Goal: Navigation & Orientation: Understand site structure

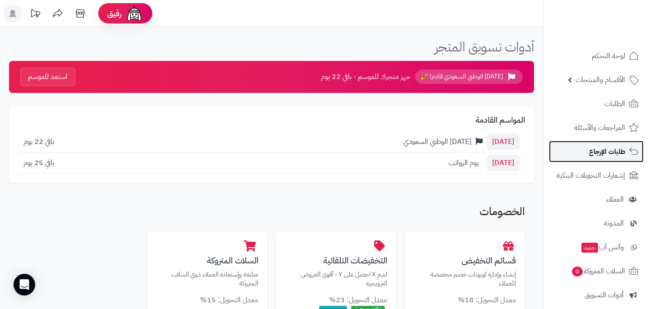
click at [604, 153] on span "طلبات الإرجاع" at bounding box center [607, 151] width 36 height 13
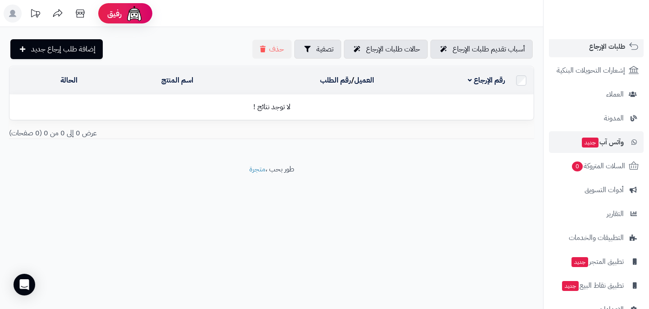
scroll to position [128, 0]
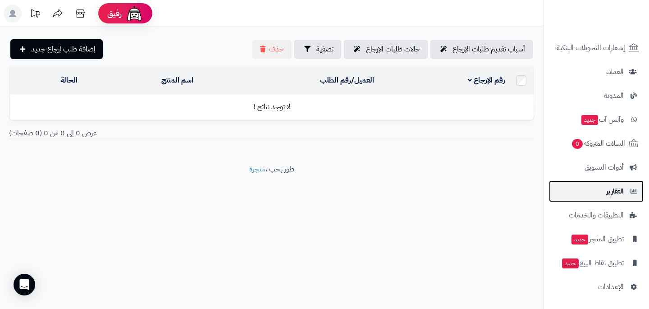
click at [614, 197] on span "التقارير" at bounding box center [616, 191] width 18 height 13
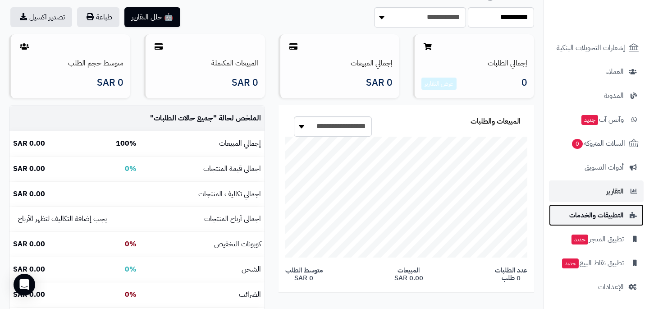
click at [610, 215] on span "التطبيقات والخدمات" at bounding box center [597, 215] width 55 height 13
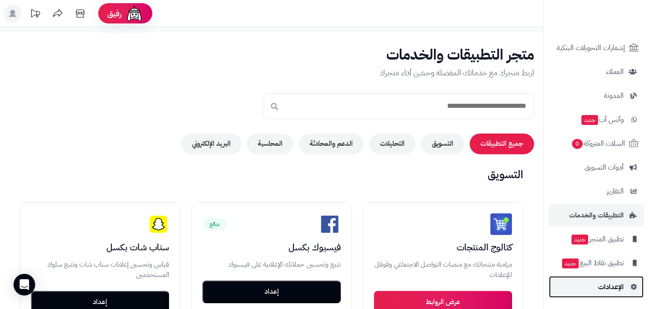
click at [616, 291] on span "الإعدادات" at bounding box center [611, 287] width 26 height 13
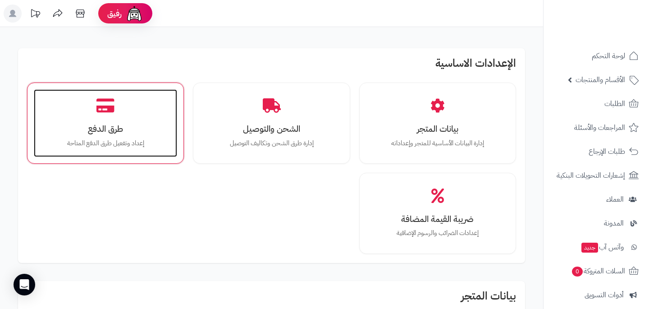
click at [117, 133] on h3 "طرق الدفع" at bounding box center [105, 128] width 125 height 9
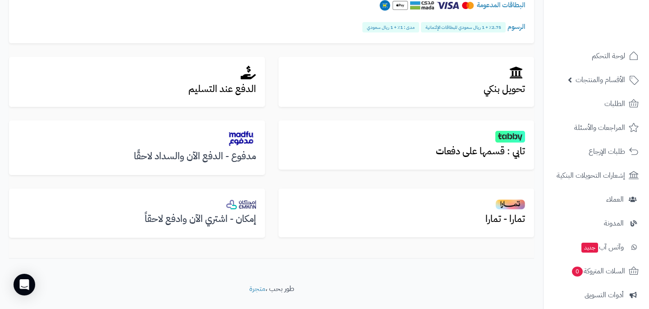
scroll to position [298, 0]
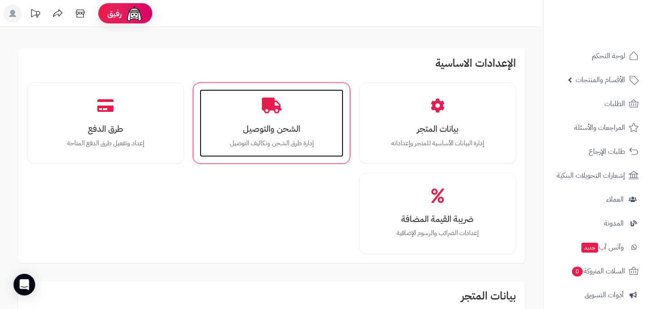
click at [274, 142] on p "إدارة طرق الشحن وتكاليف التوصيل" at bounding box center [271, 143] width 125 height 10
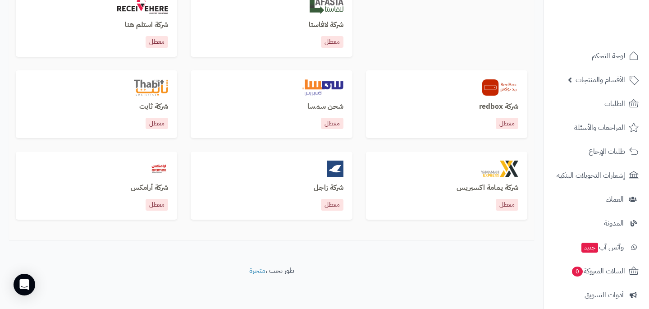
scroll to position [569, 0]
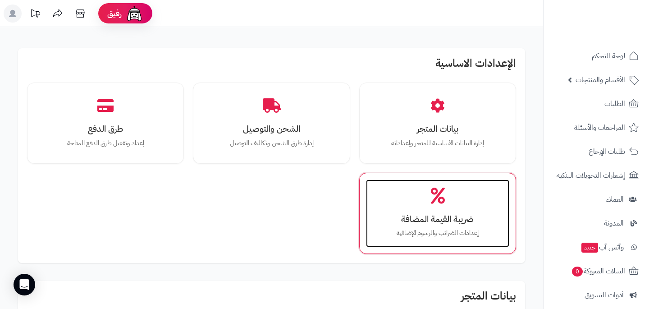
click at [454, 219] on h3 "ضريبة القيمة المضافة" at bounding box center [437, 218] width 125 height 9
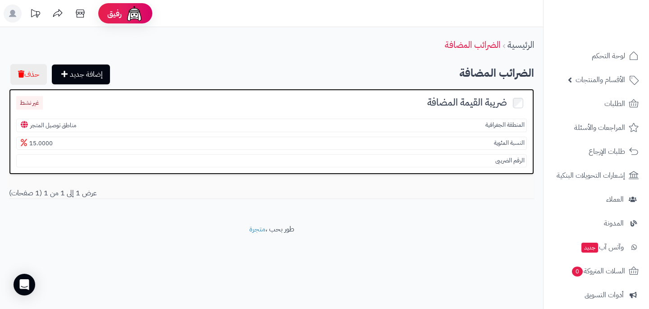
click at [508, 122] on span "المنطقة الجغرافية" at bounding box center [505, 125] width 39 height 9
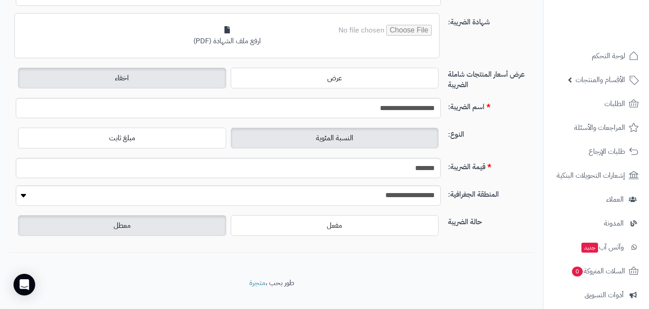
scroll to position [103, 0]
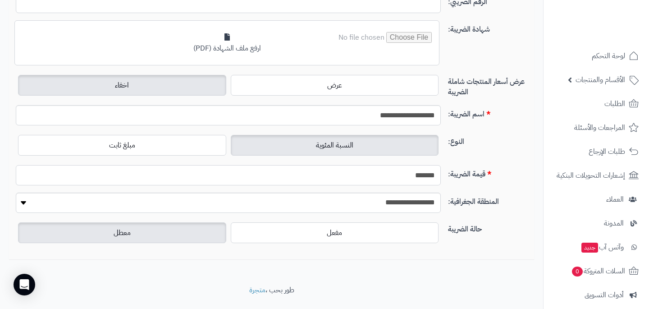
click at [420, 181] on input "*******" at bounding box center [228, 175] width 425 height 20
click at [418, 176] on input "*******" at bounding box center [228, 175] width 425 height 20
type input "*"
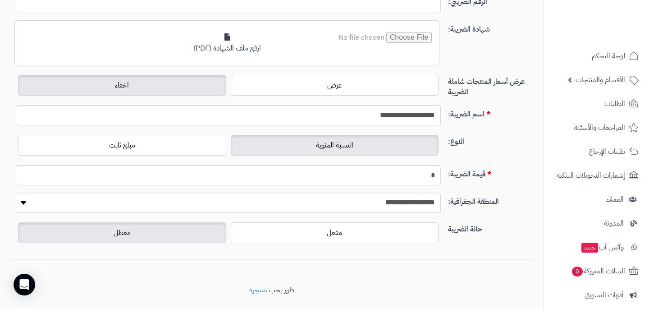
click at [413, 248] on div "حالة الضريبة مفعل معطل" at bounding box center [271, 236] width 519 height 32
click at [403, 217] on div "**********" at bounding box center [271, 207] width 519 height 28
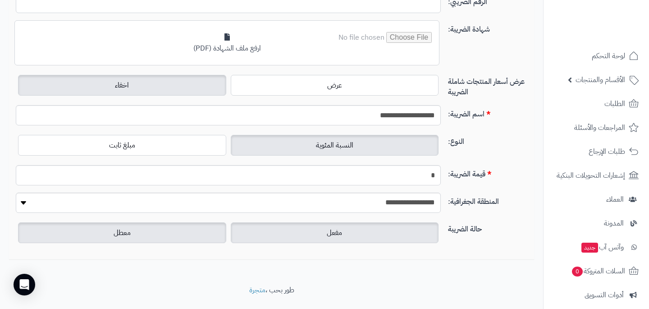
click at [405, 232] on label "مفعل" at bounding box center [335, 232] width 208 height 21
click at [183, 229] on label "معطل" at bounding box center [122, 232] width 208 height 21
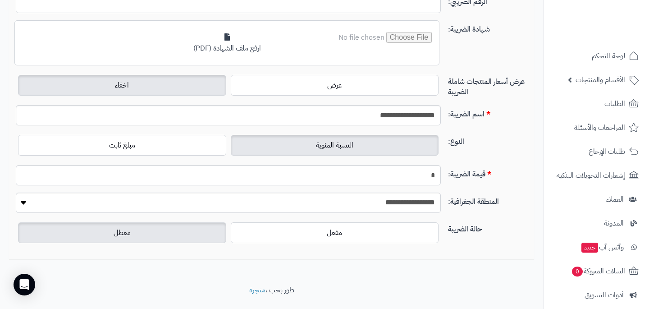
scroll to position [0, 0]
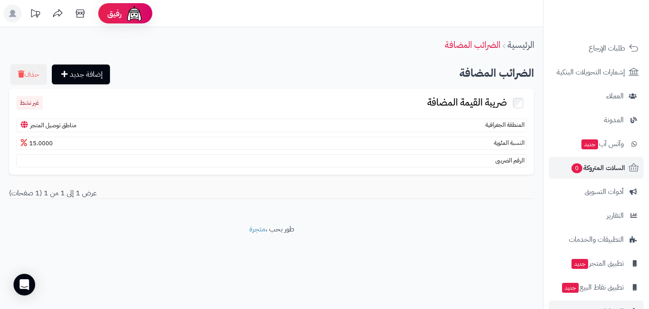
scroll to position [110, 0]
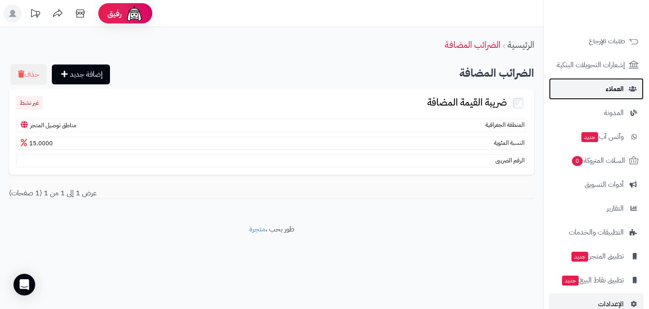
click at [619, 87] on span "العملاء" at bounding box center [615, 89] width 18 height 13
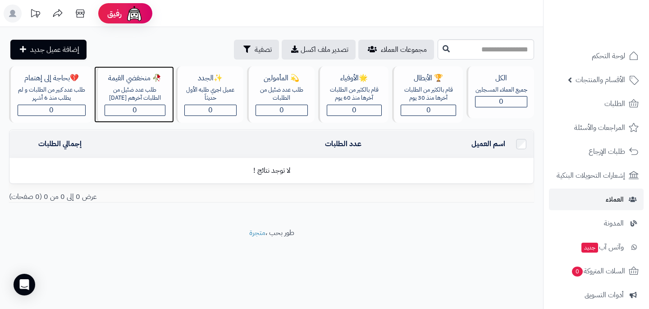
click at [127, 102] on div "طلب عدد ضئيل من الطلبات آخرهم [DATE]" at bounding box center [135, 94] width 61 height 17
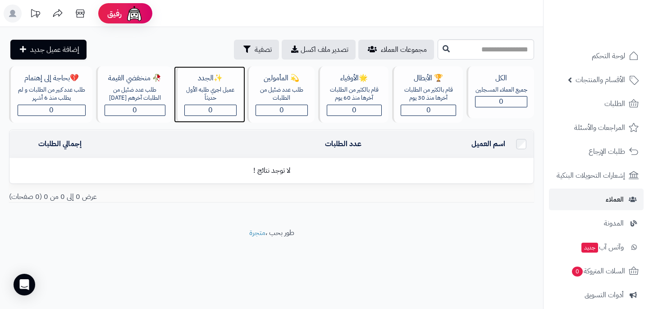
click at [197, 87] on div "عميل اجري طلبه الأول حديثاّ" at bounding box center [210, 94] width 52 height 17
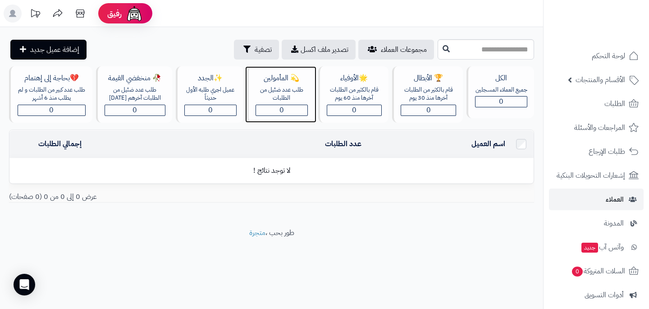
click at [281, 93] on div "طلب عدد ضئيل من الطلبات" at bounding box center [282, 94] width 52 height 17
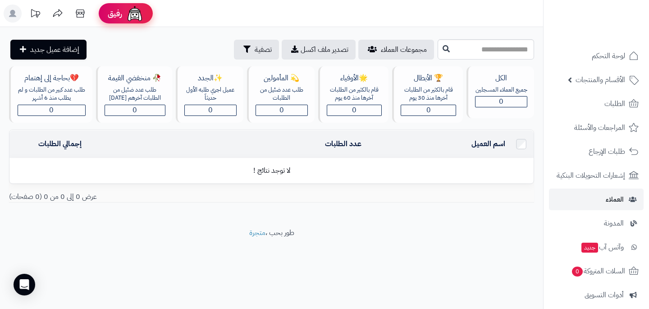
click at [128, 12] on img at bounding box center [135, 14] width 18 height 18
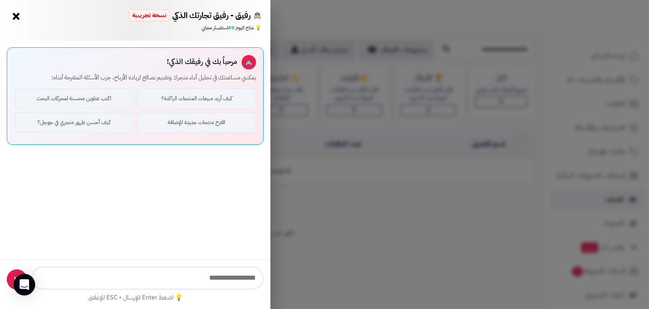
click at [246, 74] on div "يمكنني مساعدتك في تحليل أداء متجرك وتقديم نصائح لزيادة الأرباح. جرب الأسئلة الم…" at bounding box center [135, 77] width 242 height 9
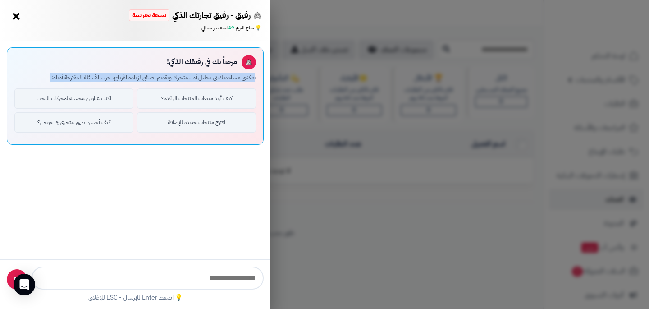
click at [246, 74] on div "يمكنني مساعدتك في تحليل أداء متجرك وتقديم نصائح لزيادة الأرباح. جرب الأسئلة الم…" at bounding box center [135, 77] width 242 height 9
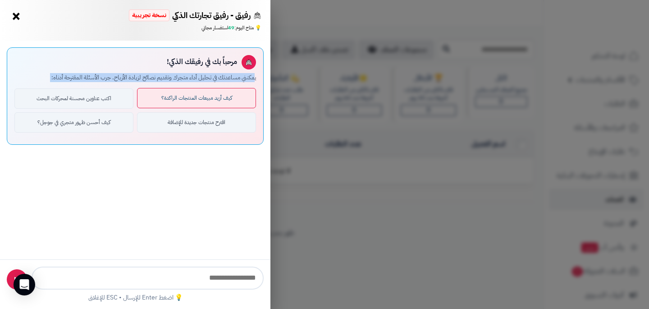
click at [166, 97] on button "كيف أزيد مبيعات المنتجات الراكدة؟" at bounding box center [196, 98] width 119 height 20
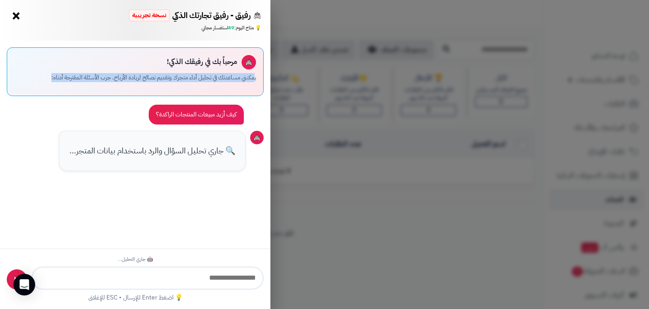
click at [15, 12] on button "×" at bounding box center [16, 16] width 14 height 14
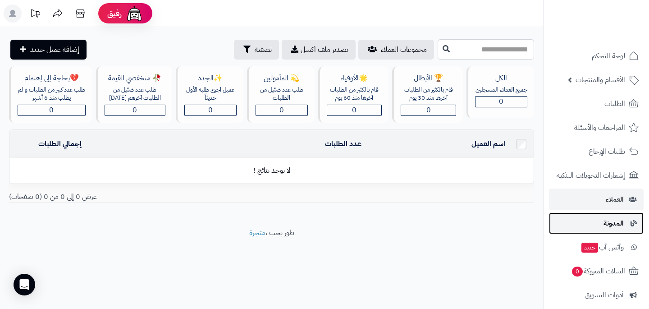
click at [632, 218] on link "المدونة" at bounding box center [596, 223] width 95 height 22
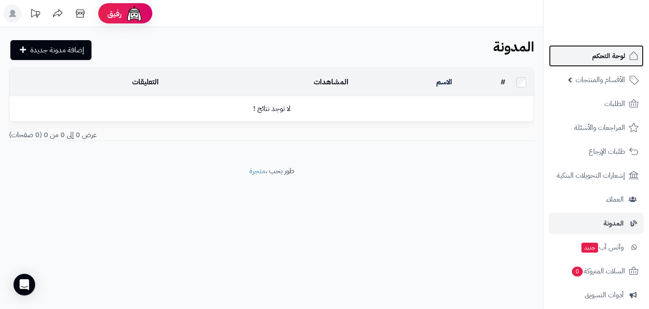
click at [614, 62] on span "لوحة التحكم" at bounding box center [609, 56] width 33 height 13
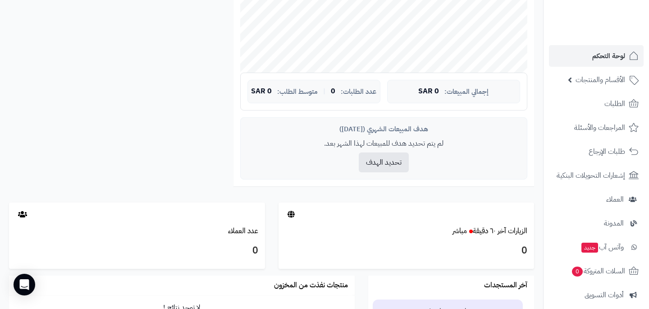
scroll to position [391, 0]
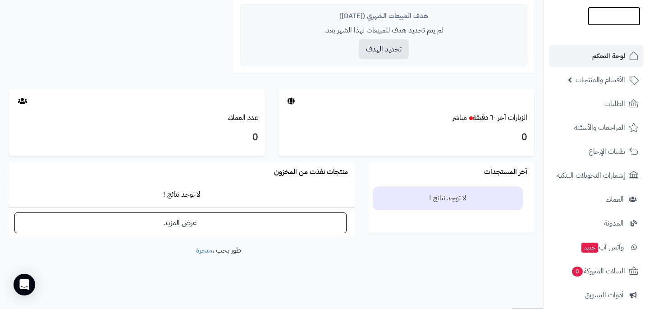
click at [628, 19] on img at bounding box center [614, 25] width 53 height 19
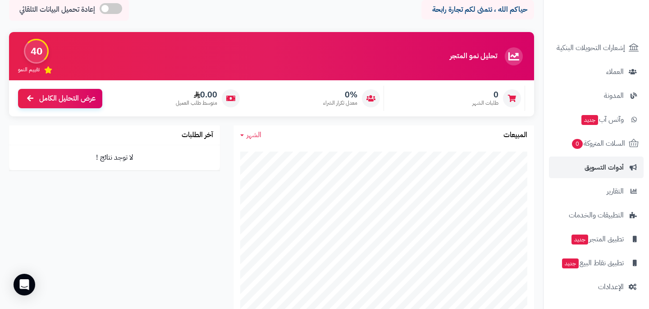
scroll to position [97, 0]
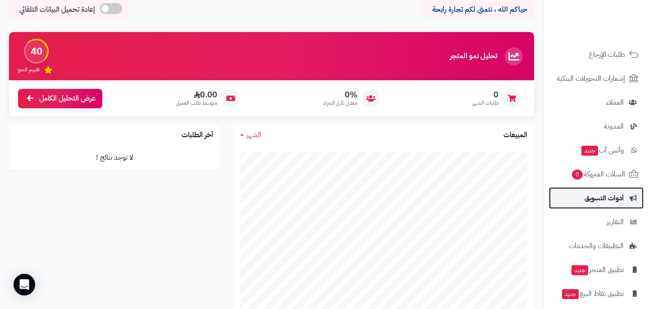
click at [617, 194] on span "أدوات التسويق" at bounding box center [604, 198] width 39 height 13
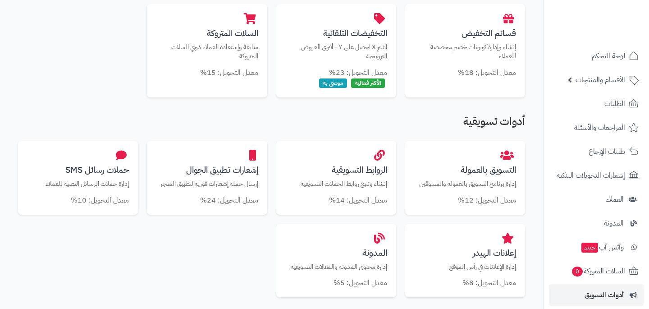
scroll to position [228, 0]
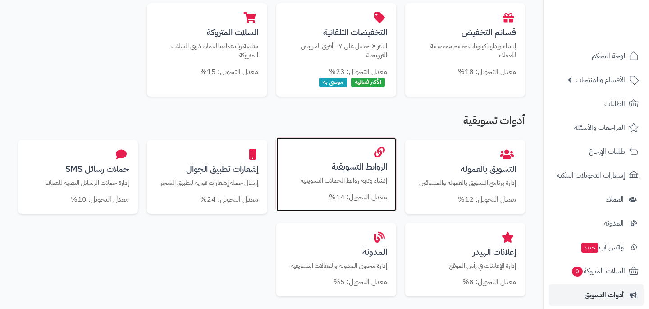
click at [345, 162] on h3 "الروابط التسويقية" at bounding box center [336, 166] width 102 height 9
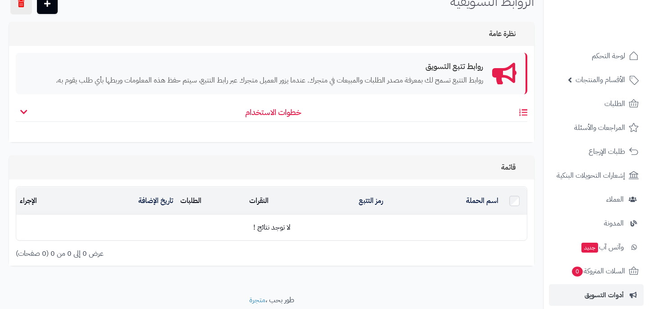
scroll to position [44, 0]
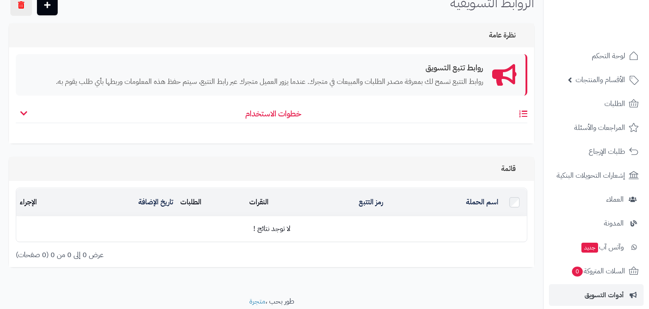
click at [297, 109] on h4 "خطوات الاستخدام" at bounding box center [272, 116] width 512 height 14
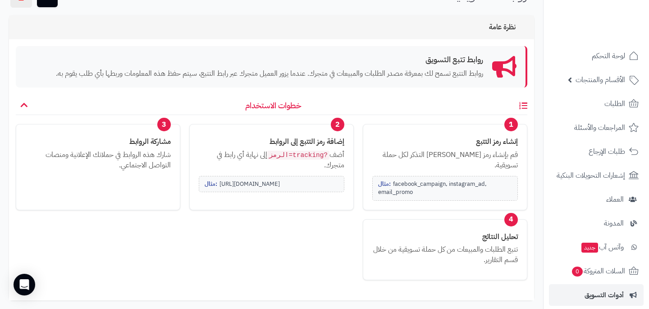
scroll to position [0, 0]
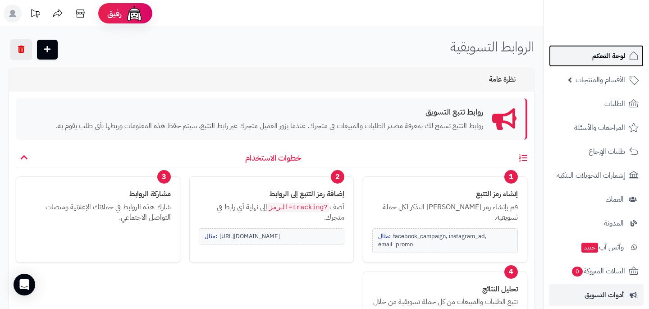
click at [591, 57] on link "لوحة التحكم" at bounding box center [596, 56] width 95 height 22
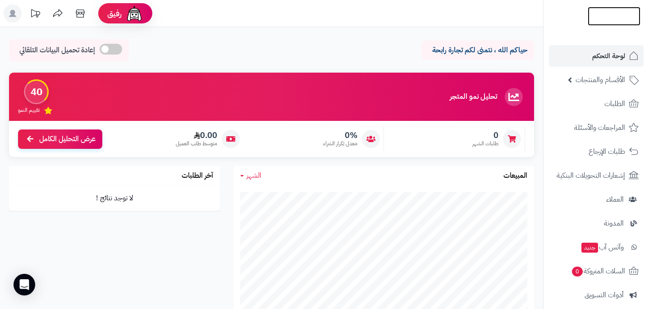
click at [634, 26] on img at bounding box center [614, 35] width 53 height 19
